Goal: Transaction & Acquisition: Book appointment/travel/reservation

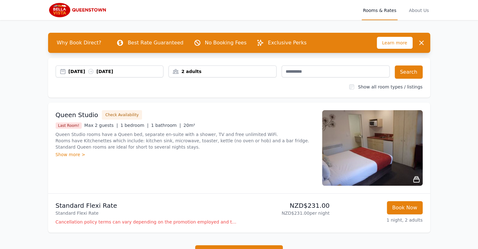
click at [80, 70] on div "[DATE] [DATE]" at bounding box center [116, 71] width 95 height 6
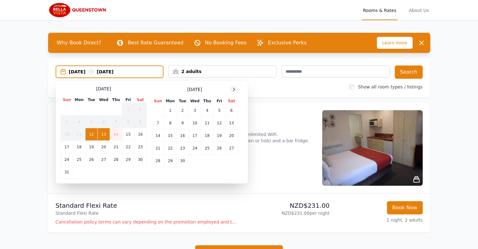
click at [234, 90] on icon at bounding box center [234, 89] width 2 height 3
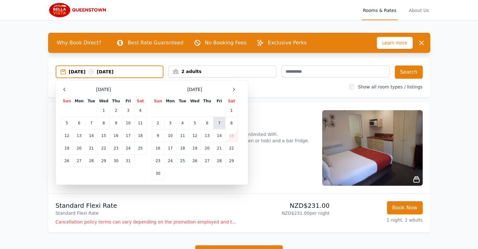
drag, startPoint x: 208, startPoint y: 124, endPoint x: 225, endPoint y: 124, distance: 17.3
click at [207, 124] on td "6" at bounding box center [207, 123] width 12 height 13
click at [233, 124] on td "8" at bounding box center [231, 123] width 12 height 13
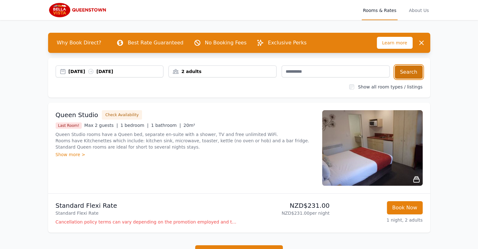
click at [405, 71] on button "Search" at bounding box center [409, 71] width 28 height 13
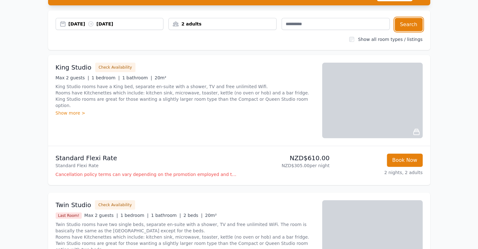
scroll to position [63, 0]
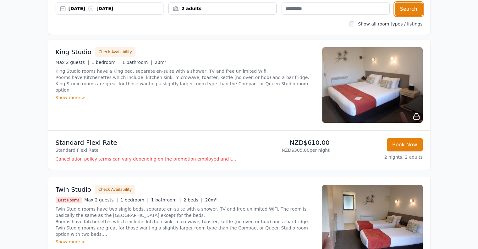
click at [89, 10] on div "[DATE] [DATE]" at bounding box center [116, 8] width 95 height 6
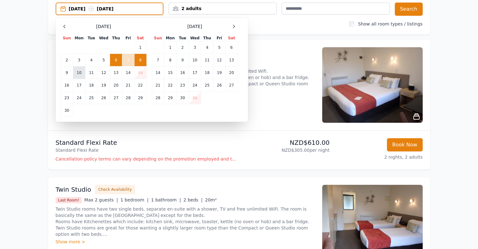
click at [79, 74] on td "10" at bounding box center [79, 72] width 12 height 13
click at [91, 74] on td "11" at bounding box center [91, 72] width 12 height 13
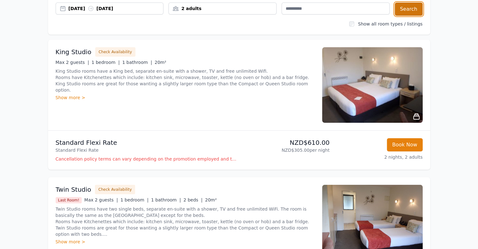
click at [412, 13] on button "Search" at bounding box center [409, 9] width 28 height 13
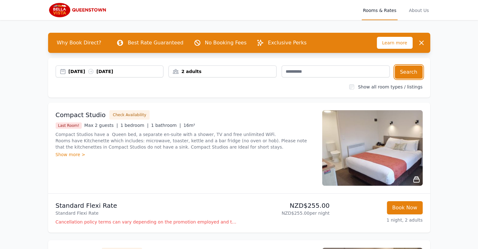
click at [74, 74] on div "[DATE] [DATE]" at bounding box center [116, 71] width 95 height 6
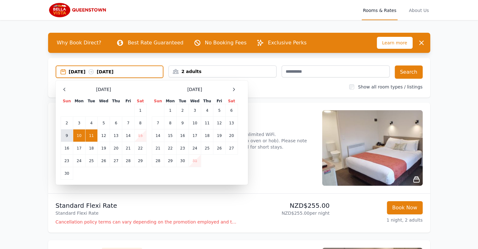
click at [66, 135] on td "9" at bounding box center [67, 135] width 12 height 13
click at [95, 137] on td "11" at bounding box center [91, 135] width 12 height 13
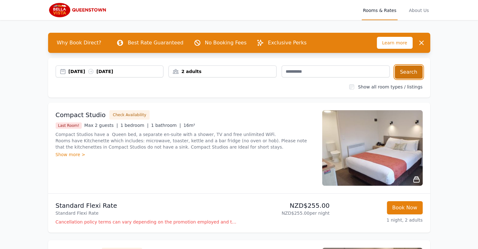
click at [414, 72] on button "Search" at bounding box center [409, 71] width 28 height 13
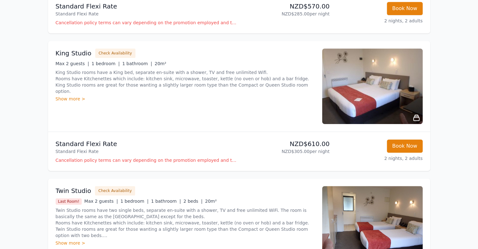
scroll to position [346, 0]
